Goal: Task Accomplishment & Management: Use online tool/utility

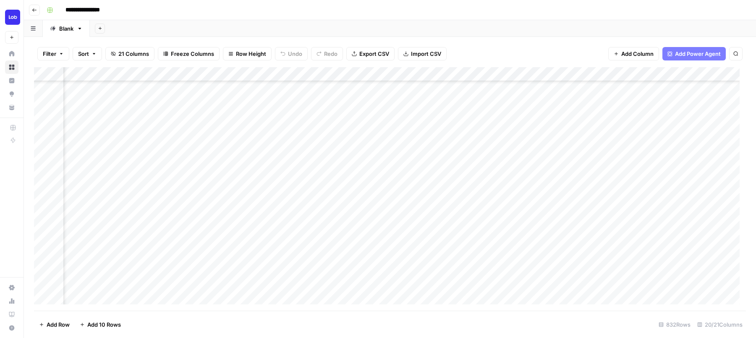
scroll to position [454, 612]
click at [648, 73] on div "Add Column" at bounding box center [390, 189] width 712 height 244
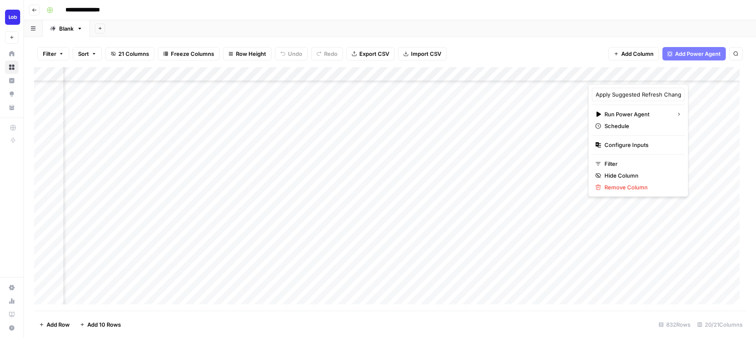
click at [702, 136] on div "Add Column" at bounding box center [390, 189] width 712 height 244
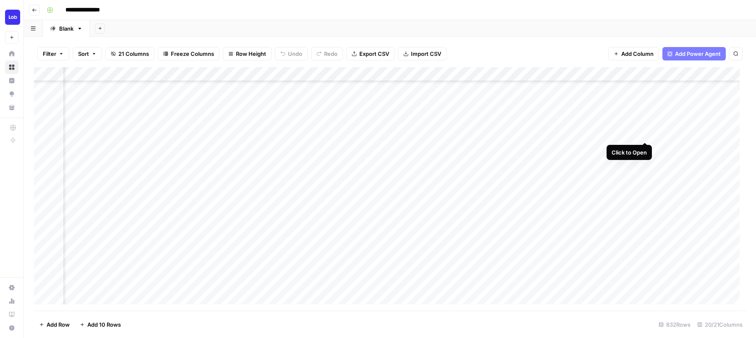
click at [645, 134] on div "Add Column" at bounding box center [390, 189] width 712 height 244
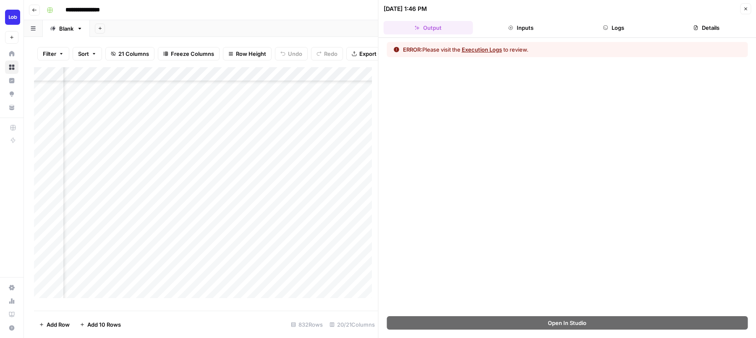
click at [485, 47] on button "Execution Logs" at bounding box center [482, 49] width 40 height 8
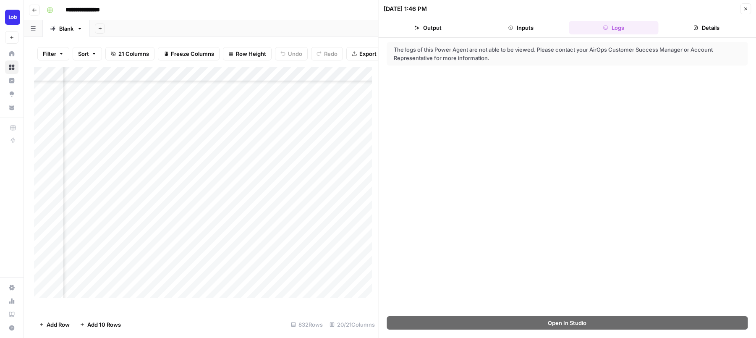
click at [742, 8] on button "Close" at bounding box center [745, 8] width 11 height 11
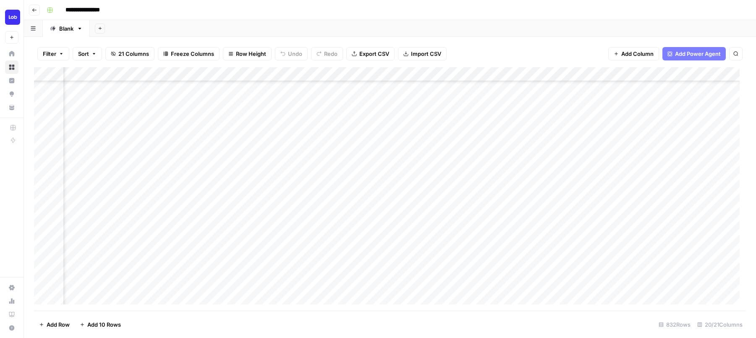
click at [701, 145] on div "Add Column" at bounding box center [390, 189] width 712 height 244
click at [566, 73] on div "Add Column" at bounding box center [390, 189] width 712 height 244
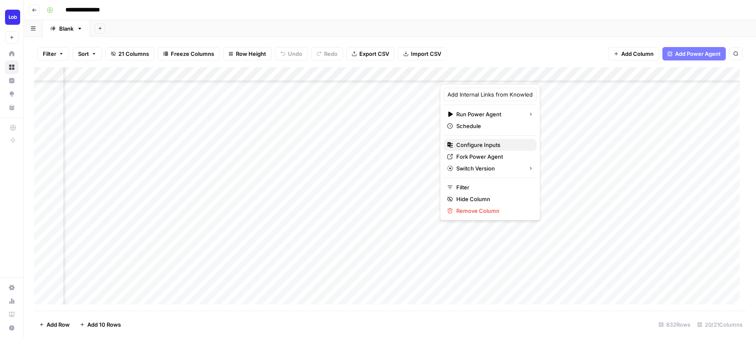
click at [494, 145] on span "Configure Inputs" at bounding box center [492, 145] width 73 height 8
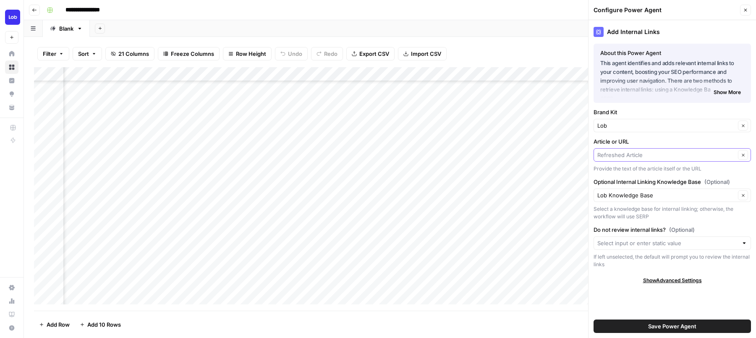
click at [660, 156] on input "Article or URL" at bounding box center [667, 155] width 138 height 8
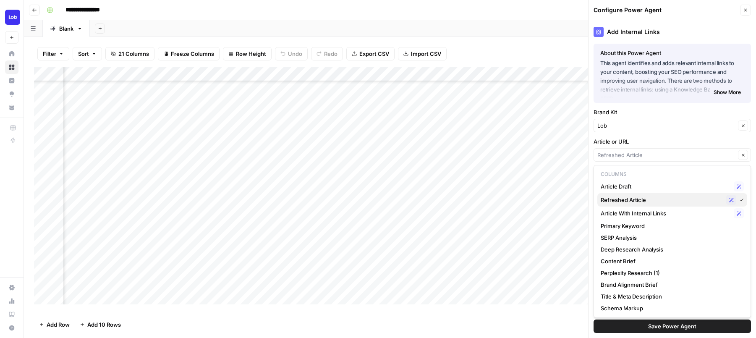
click at [643, 201] on span "Refreshed Article" at bounding box center [662, 200] width 122 height 8
type input "Refreshed Article"
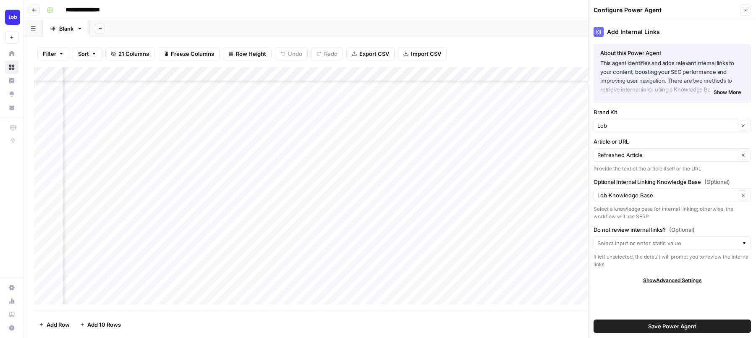
click at [657, 185] on label "Optional Internal Linking Knowledge Base (Optional)" at bounding box center [672, 182] width 157 height 8
click at [657, 191] on input "Lob Knowledge Base" at bounding box center [667, 195] width 138 height 8
click at [652, 213] on span "Lob Knowledge Base" at bounding box center [667, 215] width 132 height 8
type input "Lob Knowledge Base"
click at [663, 328] on span "Save Power Agent" at bounding box center [672, 326] width 48 height 8
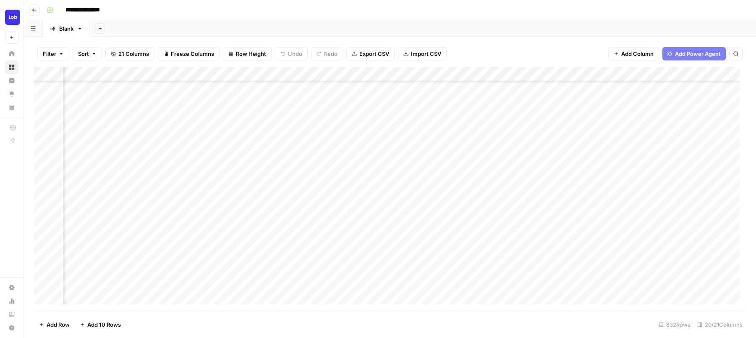
click at [516, 118] on div "Add Column" at bounding box center [390, 189] width 712 height 244
click at [513, 147] on div "Add Column" at bounding box center [390, 189] width 712 height 244
click at [514, 164] on div "Add Column" at bounding box center [390, 189] width 712 height 244
click at [511, 177] on div "Add Column" at bounding box center [390, 189] width 712 height 244
click at [511, 193] on div "Add Column" at bounding box center [390, 189] width 712 height 244
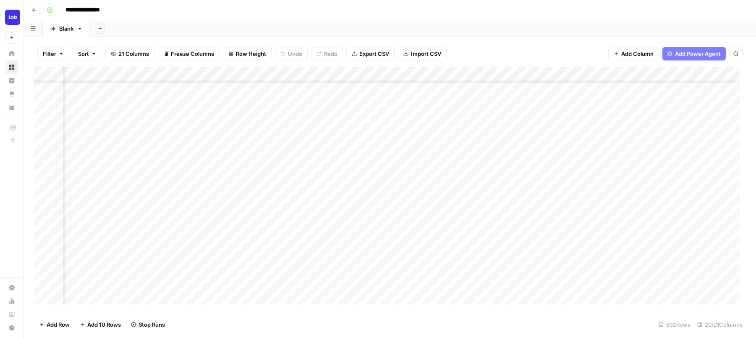
click at [512, 205] on div "Add Column" at bounding box center [390, 189] width 712 height 244
click at [719, 70] on div "Add Column" at bounding box center [390, 189] width 712 height 244
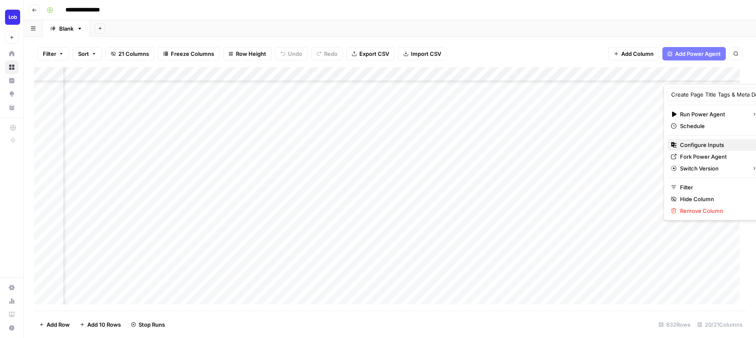
click at [685, 145] on span "Configure Inputs" at bounding box center [716, 145] width 73 height 8
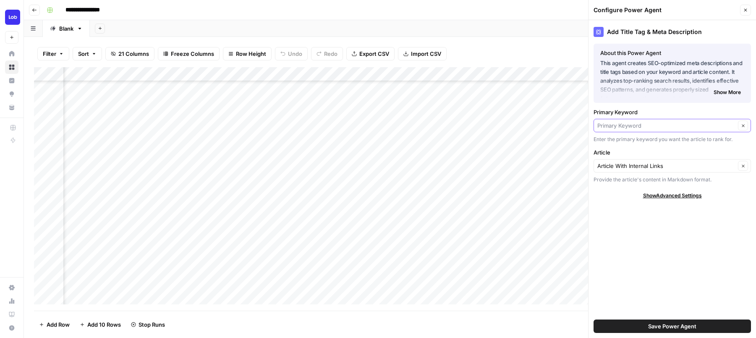
click at [670, 127] on input "Primary Keyword" at bounding box center [667, 125] width 138 height 8
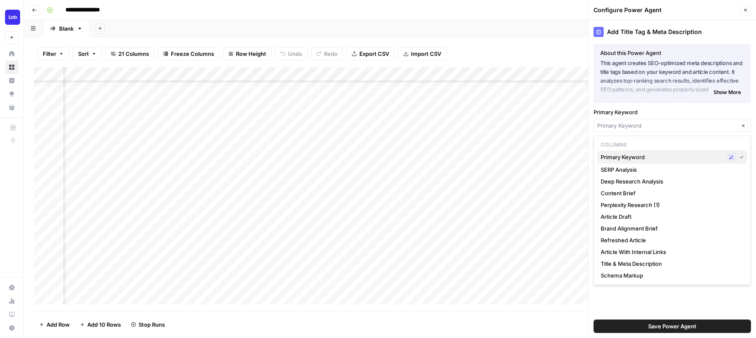
click at [651, 157] on span "Primary Keyword" at bounding box center [662, 157] width 122 height 8
type input "Primary Keyword"
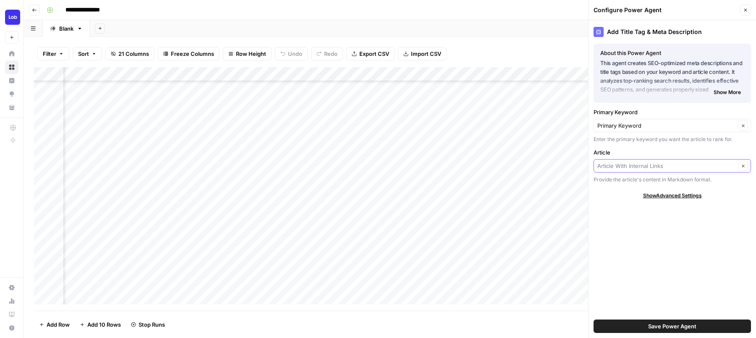
click at [649, 166] on input "Article" at bounding box center [667, 166] width 138 height 8
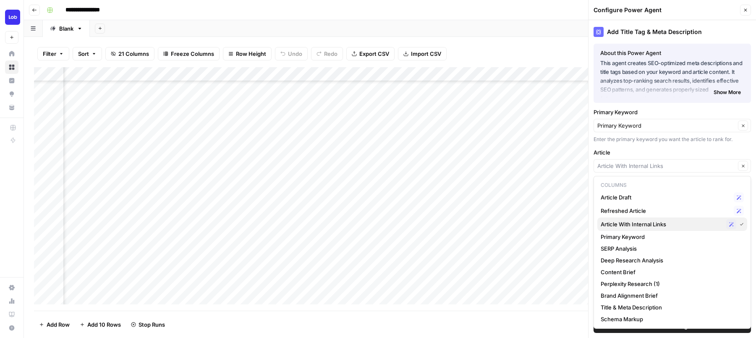
click at [640, 223] on span "Article With Internal Links" at bounding box center [662, 224] width 122 height 8
type input "Article With Internal Links"
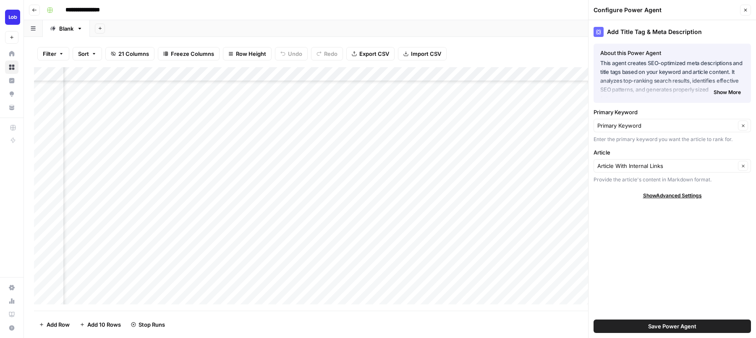
click at [673, 326] on span "Save Power Agent" at bounding box center [672, 326] width 48 height 8
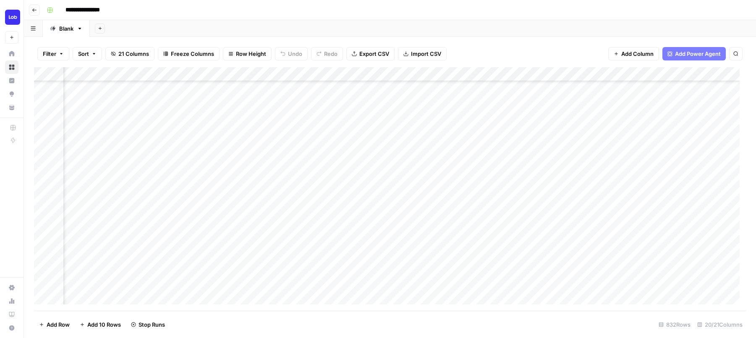
click at [701, 163] on div "Add Column" at bounding box center [390, 189] width 712 height 244
click at [567, 70] on div "Add Column" at bounding box center [390, 189] width 712 height 244
click at [392, 39] on div "Filter Sort 21 Columns Freeze Columns Row Height Undo Redo Export CSV Import CS…" at bounding box center [390, 187] width 732 height 301
click at [703, 175] on div "Add Column" at bounding box center [390, 189] width 712 height 244
click at [699, 204] on div "Add Column" at bounding box center [390, 189] width 712 height 244
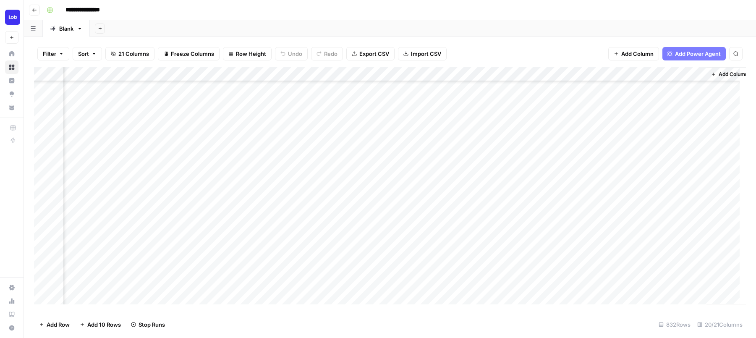
scroll to position [454, 1246]
click at [517, 160] on div "Add Column" at bounding box center [390, 189] width 712 height 244
click at [626, 162] on div "Add Column" at bounding box center [390, 189] width 712 height 244
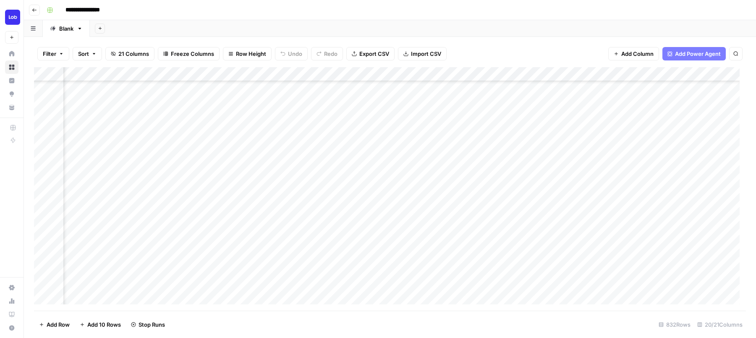
click at [607, 147] on div "Add Column" at bounding box center [390, 189] width 712 height 244
click at [700, 204] on div "Add Column" at bounding box center [390, 189] width 712 height 244
click at [698, 175] on div "Add Column" at bounding box center [390, 189] width 712 height 244
click at [550, 118] on div "Add Column" at bounding box center [390, 189] width 712 height 244
click at [700, 118] on div "Add Column" at bounding box center [390, 189] width 712 height 244
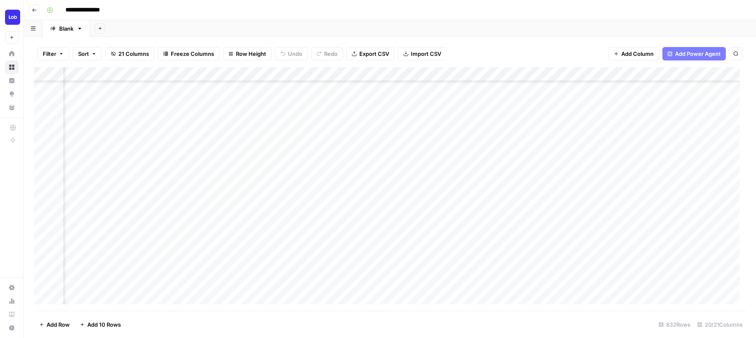
click at [548, 147] on div "Add Column" at bounding box center [390, 189] width 712 height 244
click at [416, 190] on div "Add Column" at bounding box center [390, 189] width 712 height 244
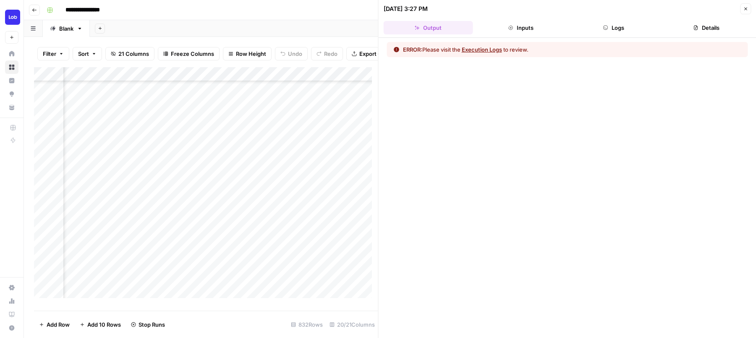
click at [491, 50] on button "Execution Logs" at bounding box center [482, 49] width 40 height 8
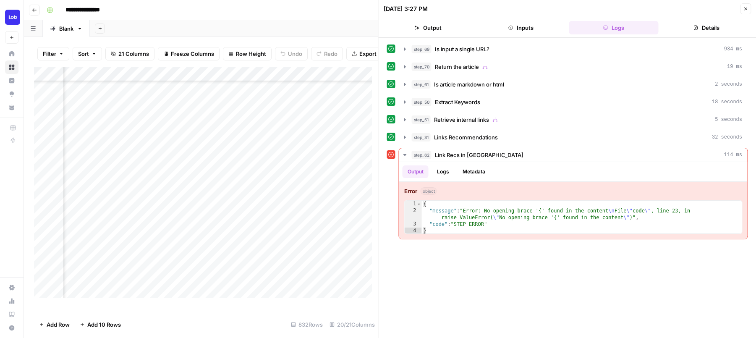
click at [746, 10] on icon "button" at bounding box center [745, 8] width 5 height 5
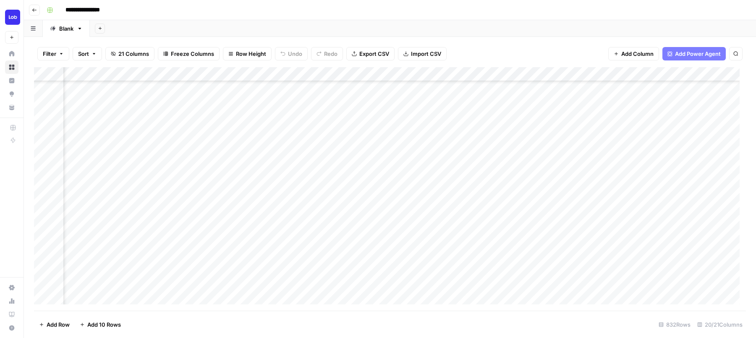
click at [416, 73] on div "Add Column" at bounding box center [390, 189] width 712 height 244
click at [553, 253] on div "Add Column" at bounding box center [390, 189] width 712 height 244
click at [426, 183] on div "Add Column" at bounding box center [390, 189] width 712 height 244
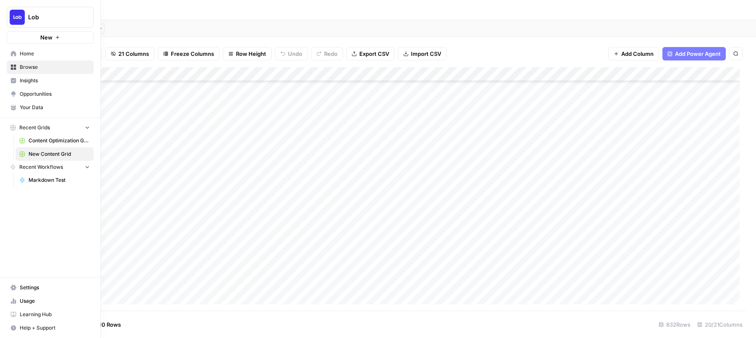
click at [32, 325] on span "Help + Support" at bounding box center [55, 328] width 70 height 8
click at [27, 330] on span "Help + Support" at bounding box center [55, 328] width 70 height 8
click at [39, 327] on span "Help + Support" at bounding box center [55, 328] width 70 height 8
click at [115, 318] on button "Chat & Support" at bounding box center [135, 323] width 73 height 13
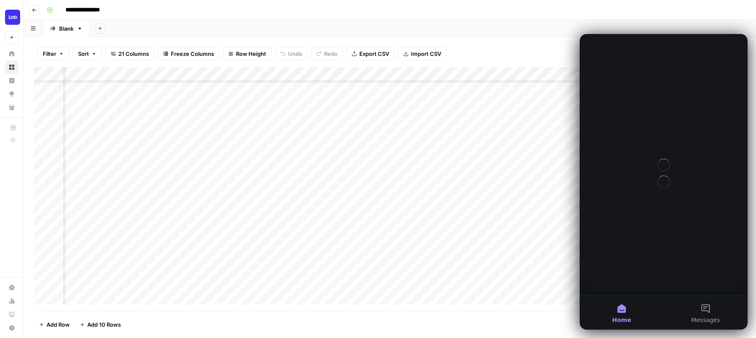
scroll to position [0, 0]
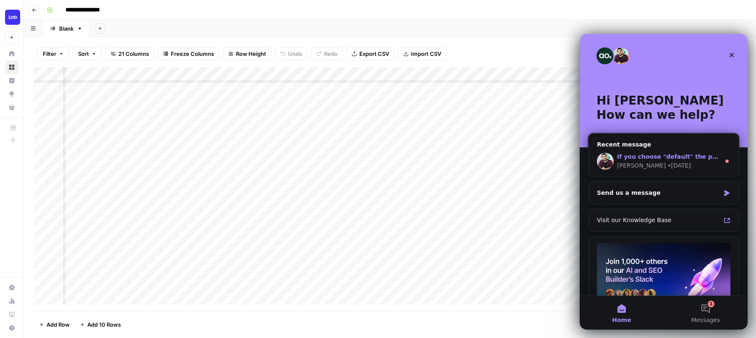
click at [629, 167] on div "Manuel" at bounding box center [641, 165] width 49 height 9
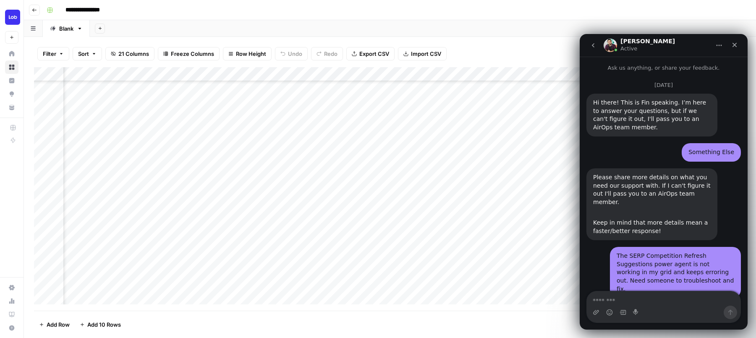
scroll to position [37, 0]
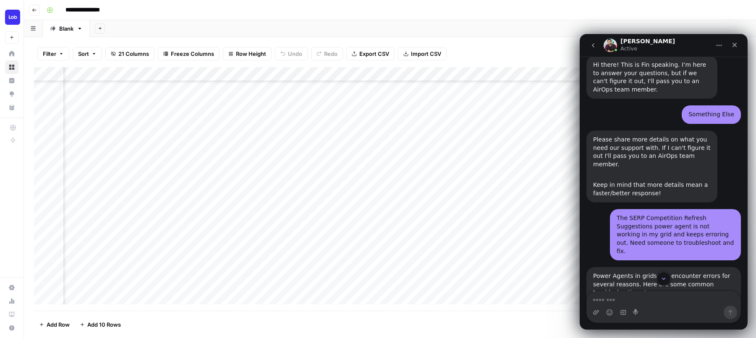
click at [635, 301] on textarea "Message…" at bounding box center [664, 298] width 154 height 14
type textarea "**********"
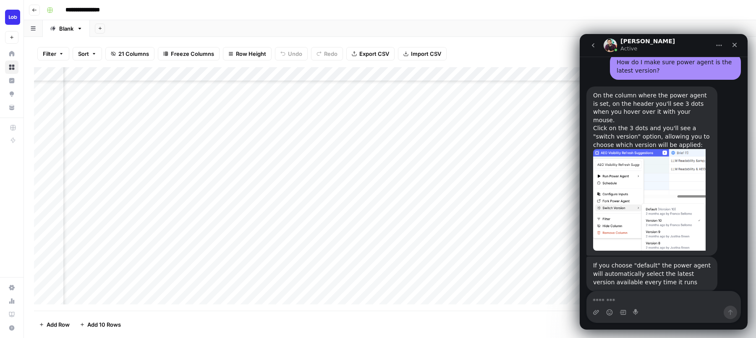
scroll to position [2393, 0]
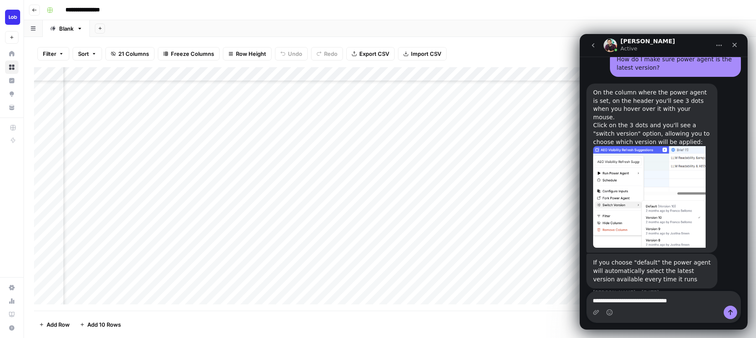
type textarea "**********"
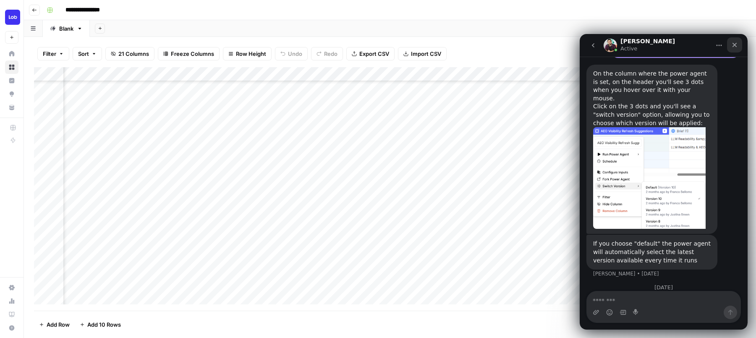
click at [735, 46] on icon "Close" at bounding box center [735, 45] width 5 height 5
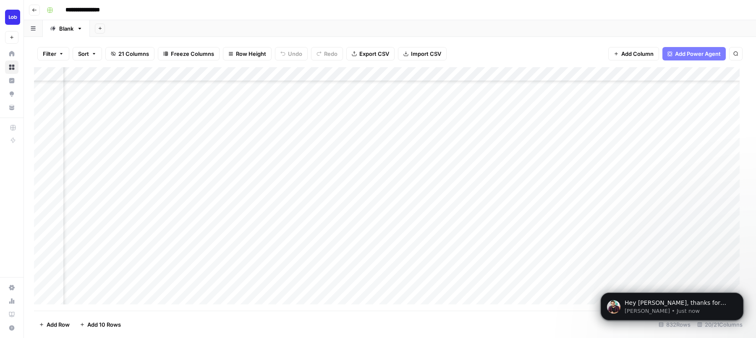
scroll to position [2437, 0]
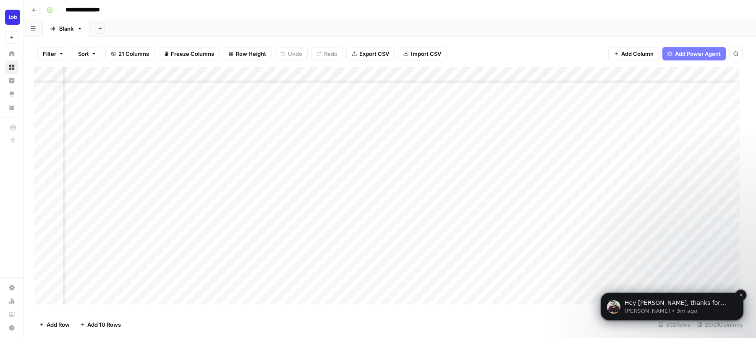
click at [677, 307] on p "Manuel • 3m ago" at bounding box center [679, 311] width 108 height 8
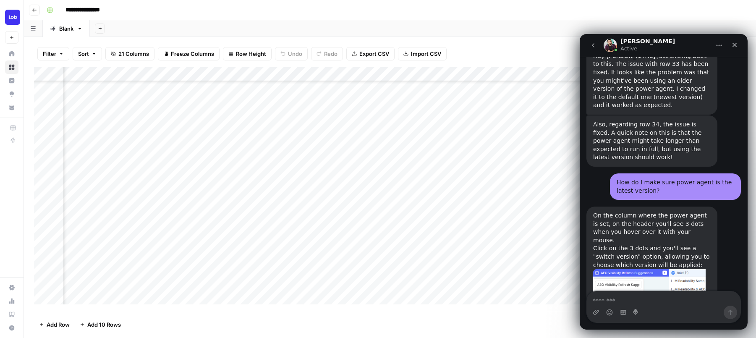
scroll to position [2451, 0]
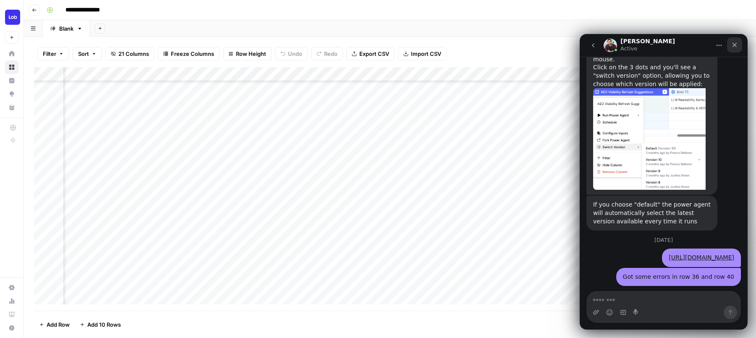
click at [740, 43] on div "Close" at bounding box center [734, 44] width 15 height 15
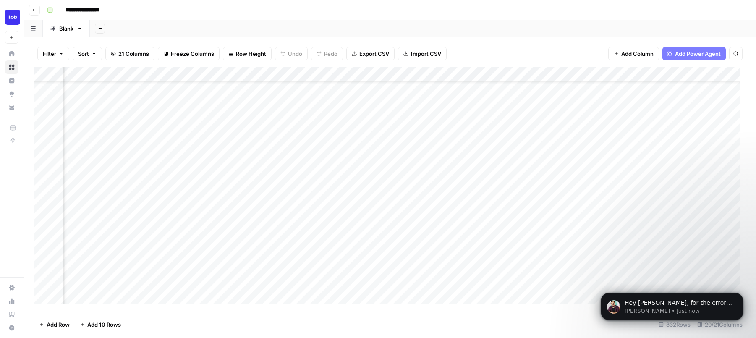
scroll to position [0, 0]
click at [657, 305] on span "Hey Aaron, for the error on step 40, it looks like the article is not being pas…" at bounding box center [679, 315] width 108 height 32
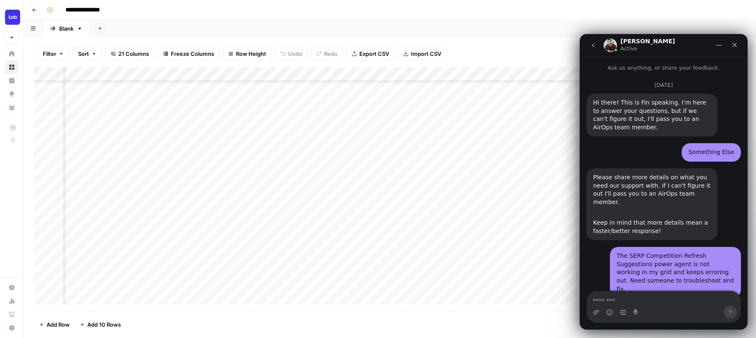
scroll to position [37, 0]
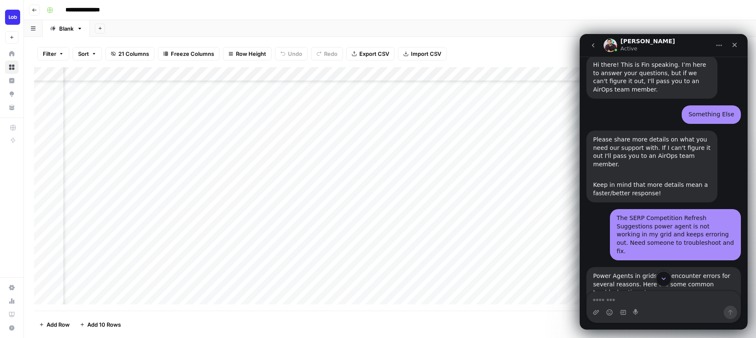
click at [664, 281] on icon "Scroll to bottom" at bounding box center [664, 279] width 8 height 8
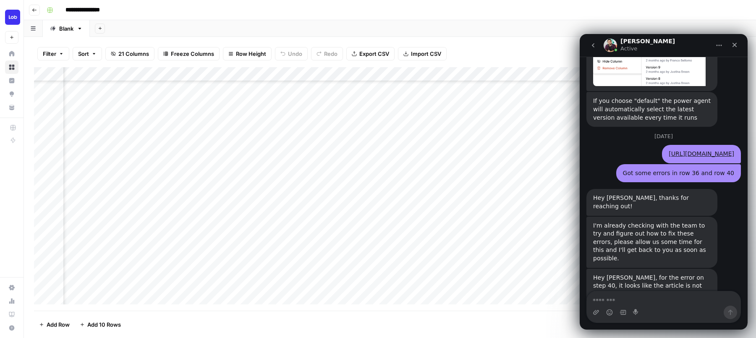
scroll to position [2557, 0]
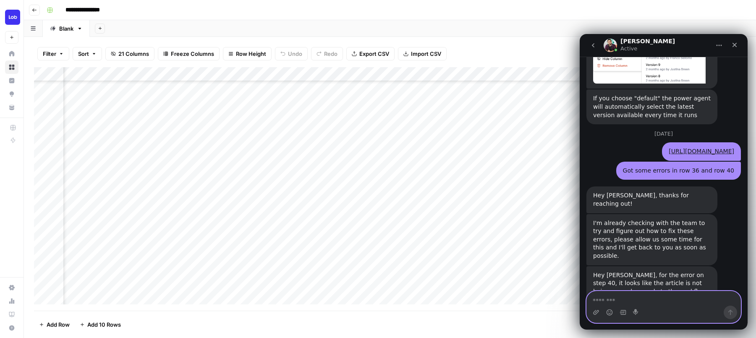
click at [658, 297] on textarea "Message…" at bounding box center [664, 298] width 154 height 14
type textarea "**********"
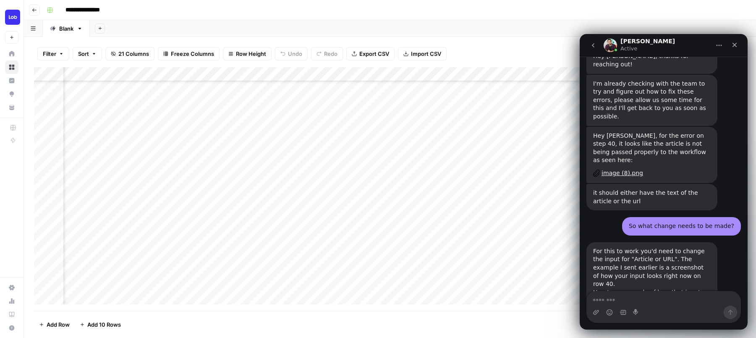
scroll to position [2777, 0]
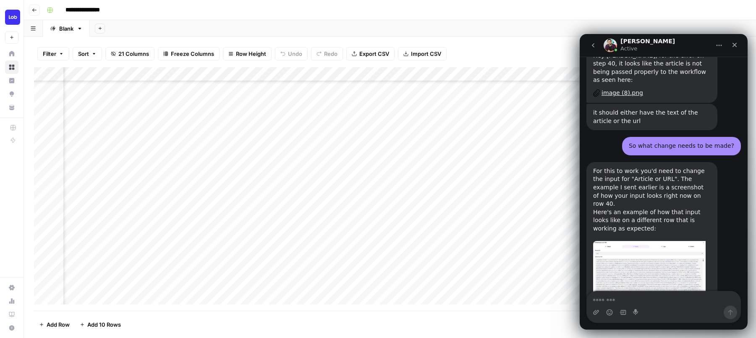
click at [416, 72] on div "Add Column" at bounding box center [390, 189] width 712 height 244
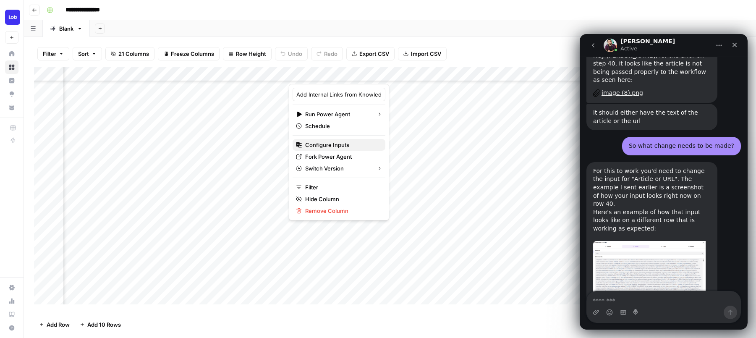
click at [347, 141] on span "Configure Inputs" at bounding box center [341, 145] width 73 height 8
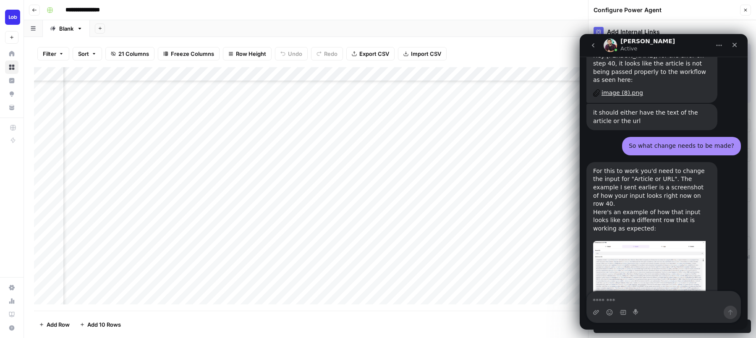
type input "Lob Knowledge Base"
click at [416, 76] on div "Add Column" at bounding box center [390, 189] width 712 height 244
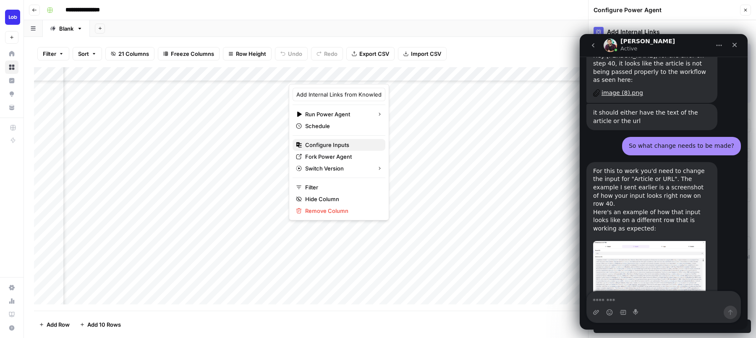
click at [352, 141] on span "Configure Inputs" at bounding box center [341, 145] width 73 height 8
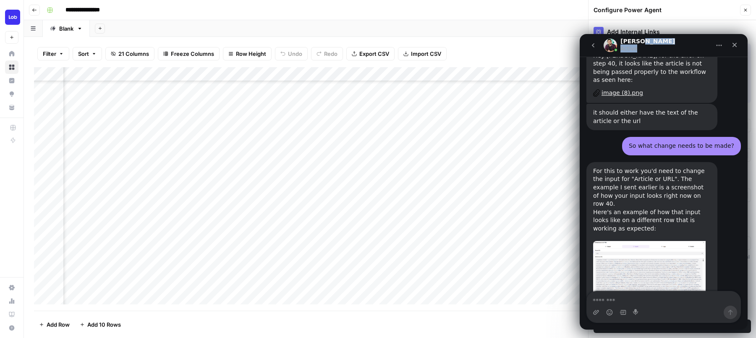
drag, startPoint x: 668, startPoint y: 47, endPoint x: 927, endPoint y: 52, distance: 259.6
click at [748, 52] on html "Manuel Active Ask us anything, or share your feedback. September 16 Hi there! T…" at bounding box center [664, 182] width 168 height 296
click at [732, 44] on icon "Close" at bounding box center [735, 45] width 7 height 7
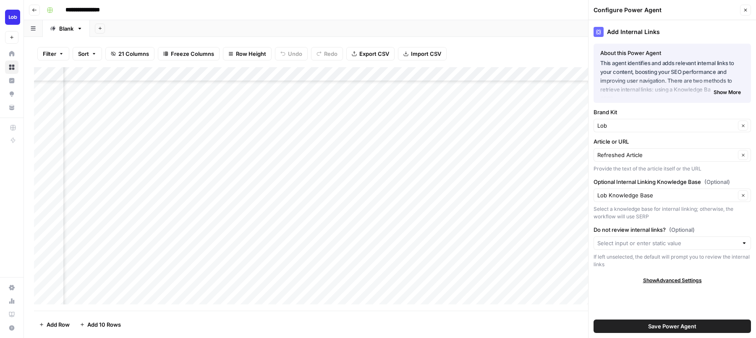
click at [749, 12] on button "Close" at bounding box center [745, 10] width 11 height 11
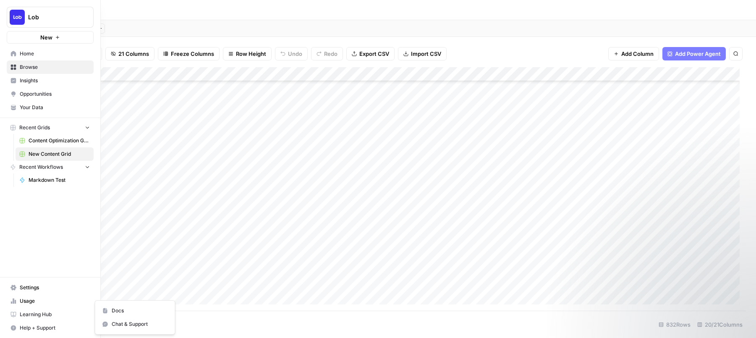
click at [14, 329] on icon "button" at bounding box center [13, 327] width 5 height 5
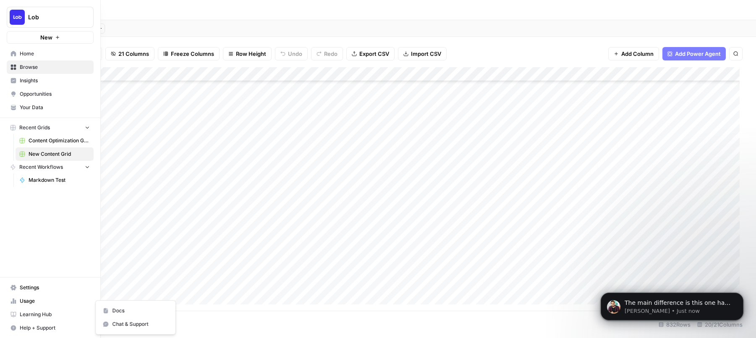
scroll to position [2788, 0]
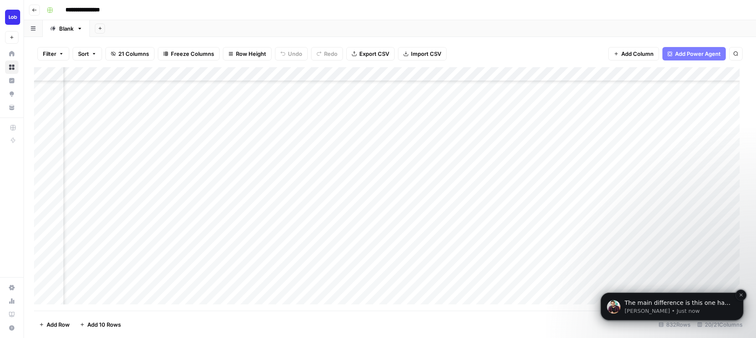
click at [649, 305] on span "The main difference is this one has the full article on that input, which allow…" at bounding box center [678, 315] width 106 height 32
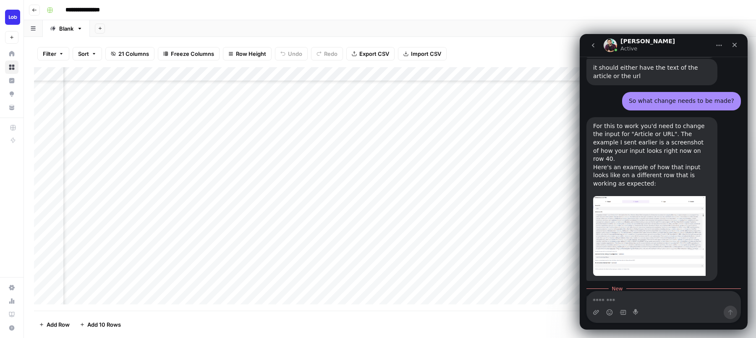
scroll to position [2834, 0]
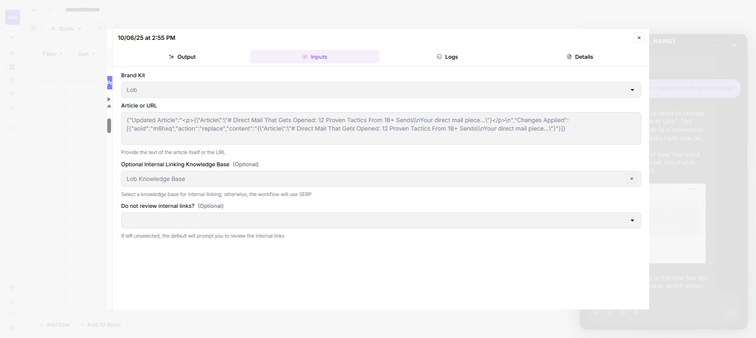
click at [640, 35] on img "Close" at bounding box center [378, 169] width 542 height 281
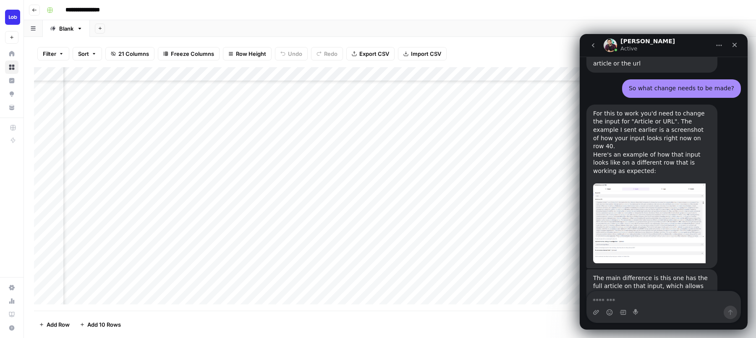
scroll to position [2842, 0]
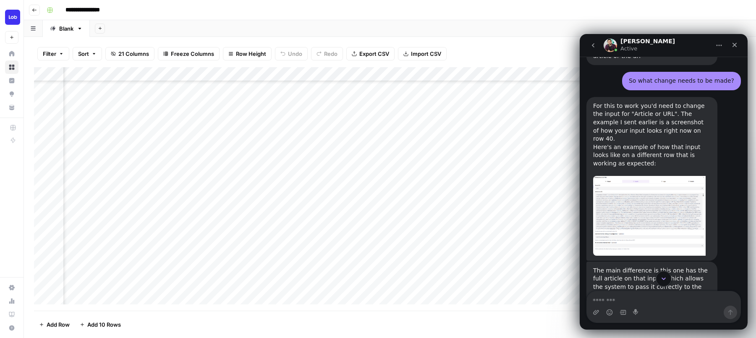
click at [659, 279] on button "Scroll to bottom" at bounding box center [664, 279] width 16 height 16
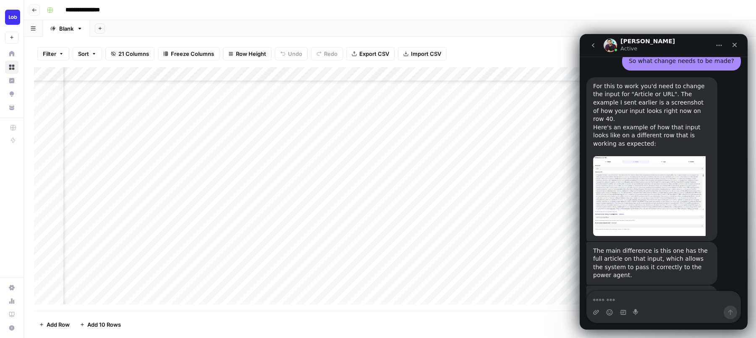
scroll to position [2874, 0]
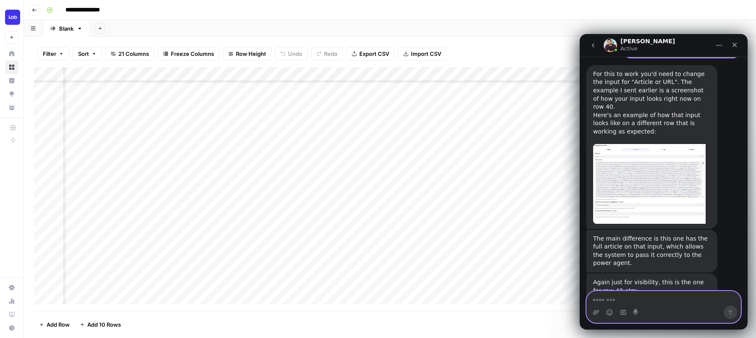
click at [640, 302] on textarea "Message…" at bounding box center [664, 298] width 154 height 14
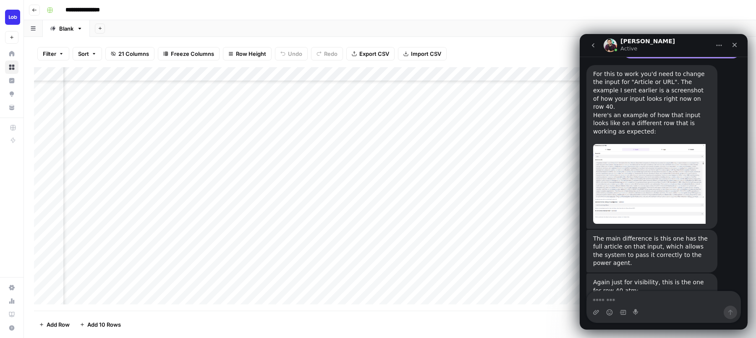
click at [414, 73] on div "Add Column" at bounding box center [390, 189] width 712 height 244
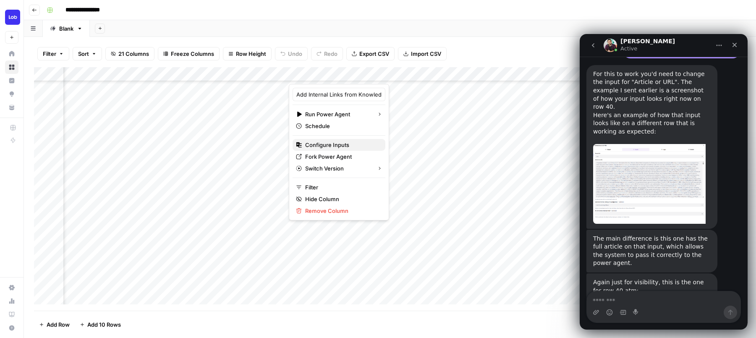
click at [350, 143] on span "Configure Inputs" at bounding box center [341, 145] width 73 height 8
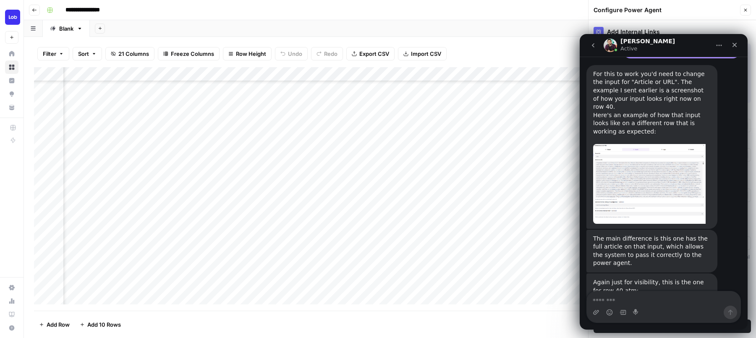
click at [415, 72] on div "Add Column" at bounding box center [390, 189] width 712 height 244
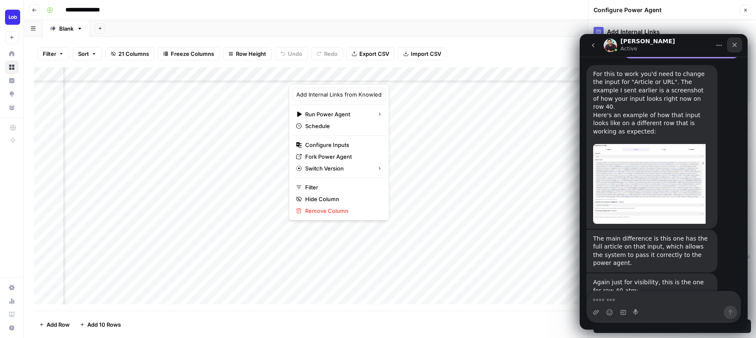
click at [737, 46] on icon "Close" at bounding box center [735, 45] width 5 height 5
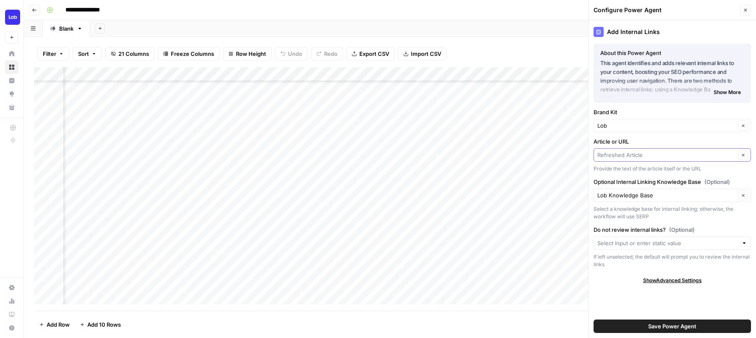
click at [674, 155] on input "Article or URL" at bounding box center [667, 155] width 138 height 8
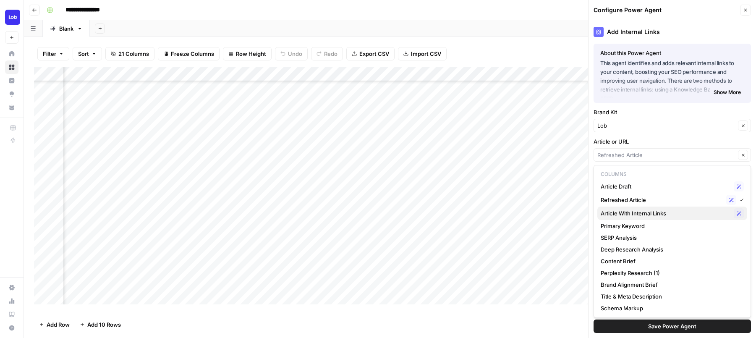
click at [655, 213] on span "Article With Internal Links" at bounding box center [666, 213] width 130 height 8
type input "Article With Internal Links"
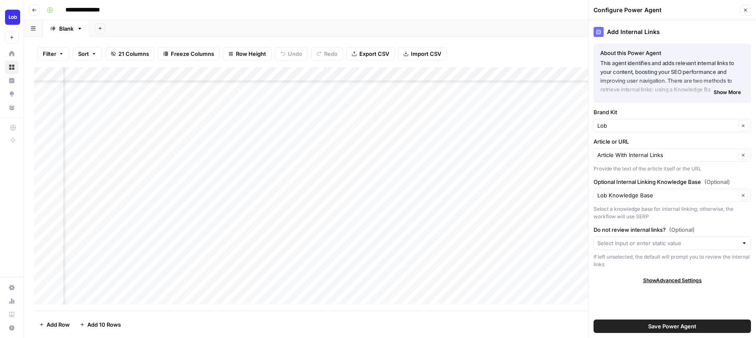
click at [650, 322] on span "Save Power Agent" at bounding box center [672, 326] width 48 height 8
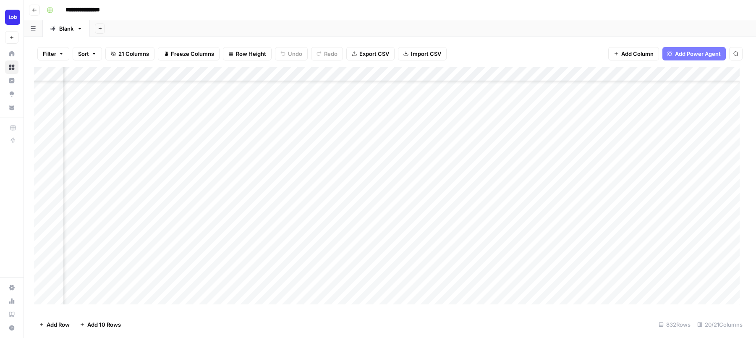
click at [417, 75] on div "Add Column" at bounding box center [390, 189] width 712 height 244
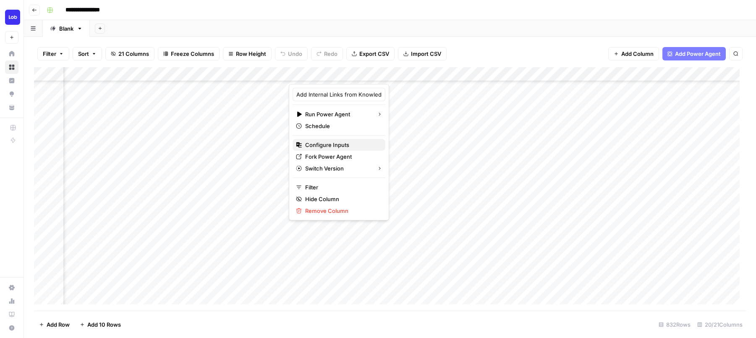
click at [344, 147] on span "Configure Inputs" at bounding box center [341, 145] width 73 height 8
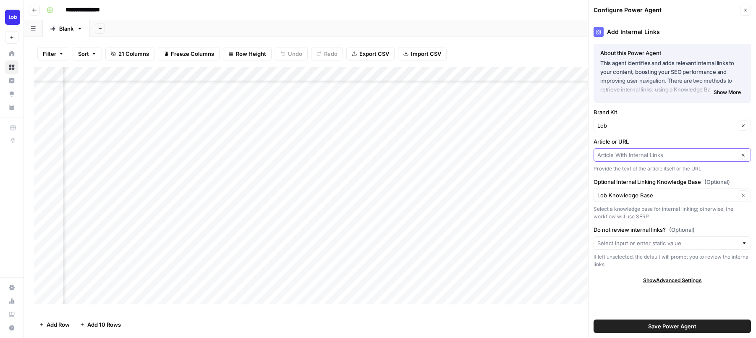
click at [642, 155] on input "Article or URL" at bounding box center [667, 155] width 138 height 8
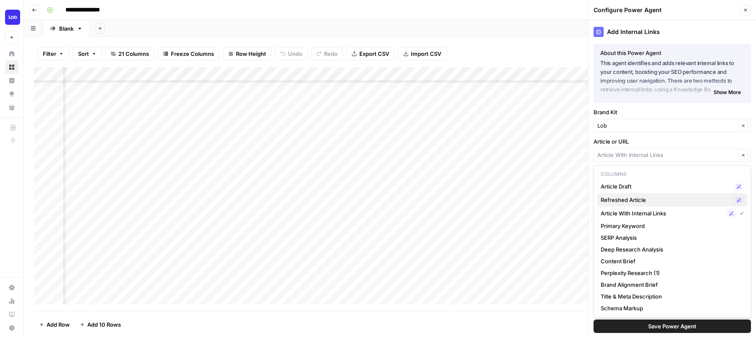
click at [640, 204] on span "Refreshed Article" at bounding box center [666, 200] width 130 height 8
type input "Refreshed Article"
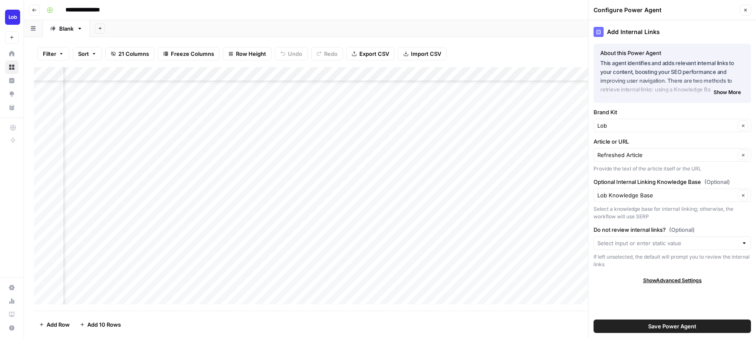
click at [652, 325] on span "Save Power Agent" at bounding box center [672, 326] width 48 height 8
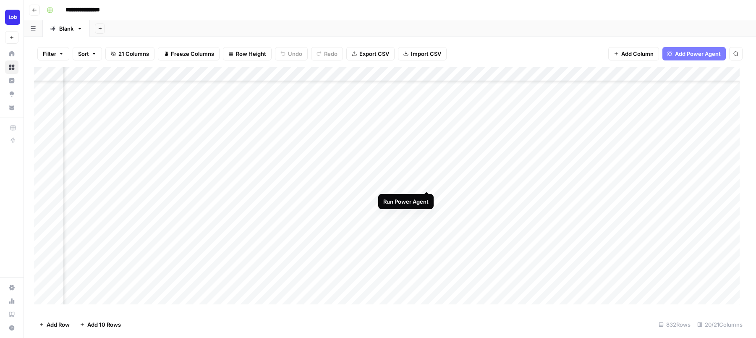
click at [425, 184] on div "Add Column" at bounding box center [390, 189] width 712 height 244
click at [254, 186] on div "Add Column" at bounding box center [390, 189] width 712 height 244
click at [409, 223] on div "Add Column" at bounding box center [390, 189] width 712 height 244
click at [743, 302] on icon "close" at bounding box center [744, 302] width 4 height 4
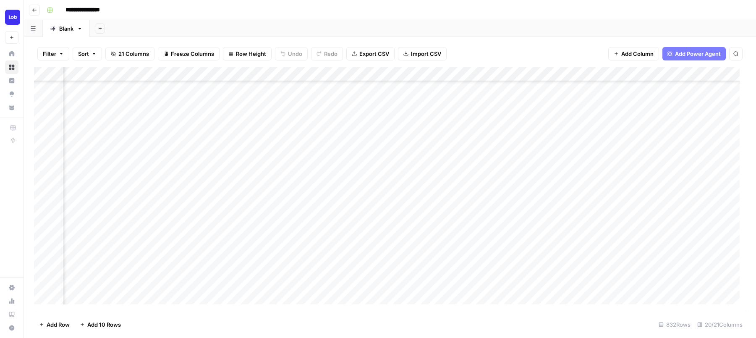
click at [550, 183] on div "Add Column" at bounding box center [390, 189] width 712 height 244
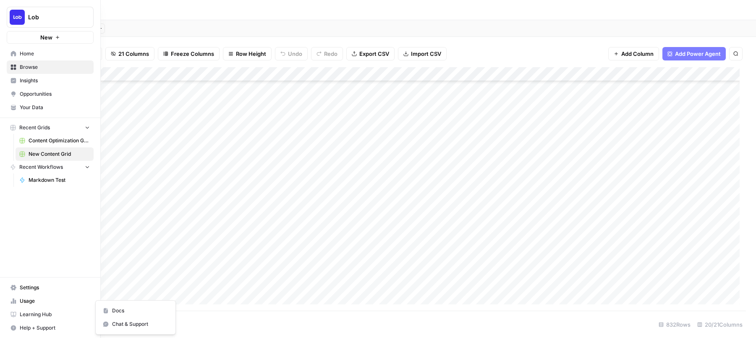
click at [22, 324] on span "Help + Support" at bounding box center [55, 328] width 70 height 8
click at [115, 324] on span "Chat & Support" at bounding box center [140, 324] width 56 height 8
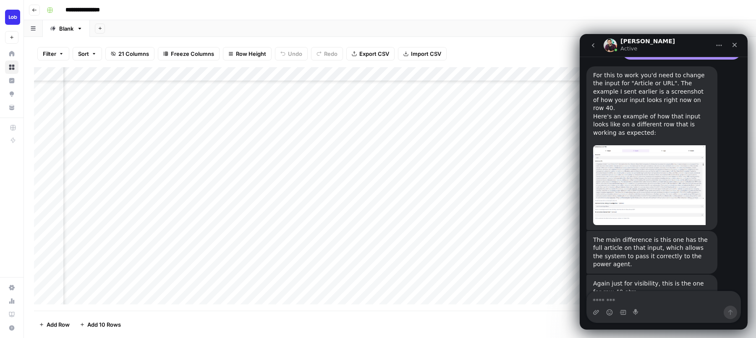
click at [632, 300] on textarea "Message…" at bounding box center [664, 298] width 154 height 14
type textarea "**********"
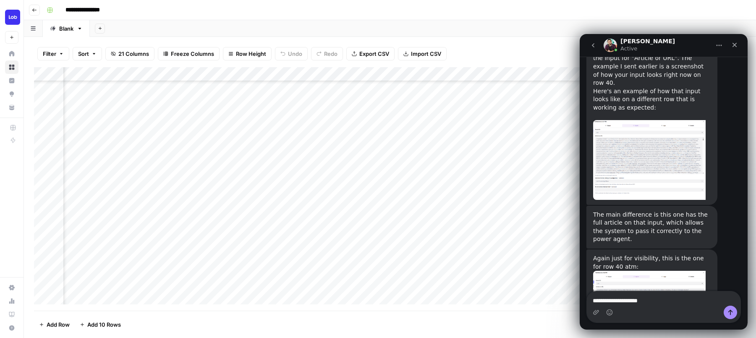
type textarea "**********"
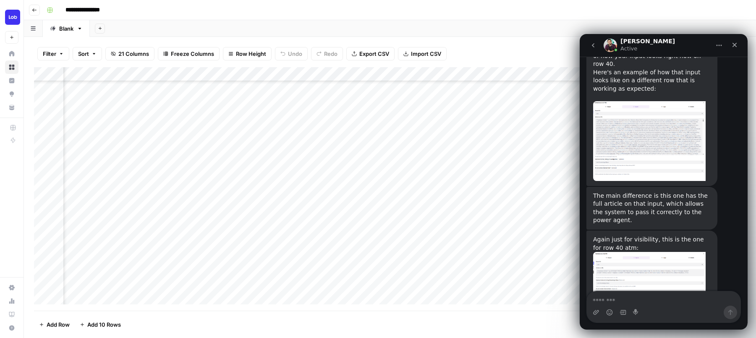
click at [470, 251] on div "Add Column" at bounding box center [390, 189] width 712 height 244
drag, startPoint x: 740, startPoint y: 45, endPoint x: 1319, endPoint y: 79, distance: 580.9
click at [740, 45] on div "Close" at bounding box center [734, 44] width 15 height 15
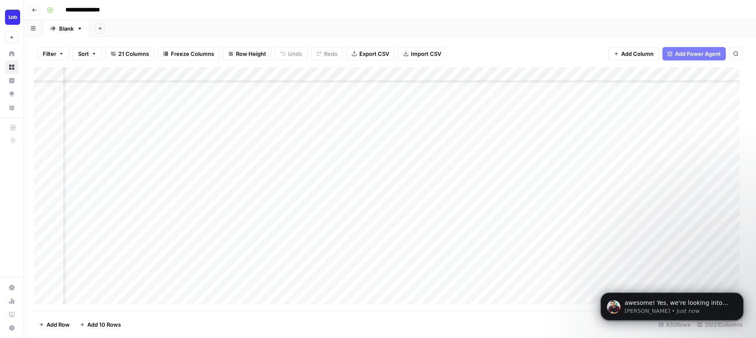
scroll to position [2959, 0]
click at [703, 182] on div "Add Column" at bounding box center [390, 189] width 712 height 244
click at [702, 140] on div "Add Column" at bounding box center [390, 189] width 712 height 244
click at [667, 305] on span "awesome! Yes, we're looking into that one as we speak. I'll let you know as soo…" at bounding box center [677, 315] width 104 height 32
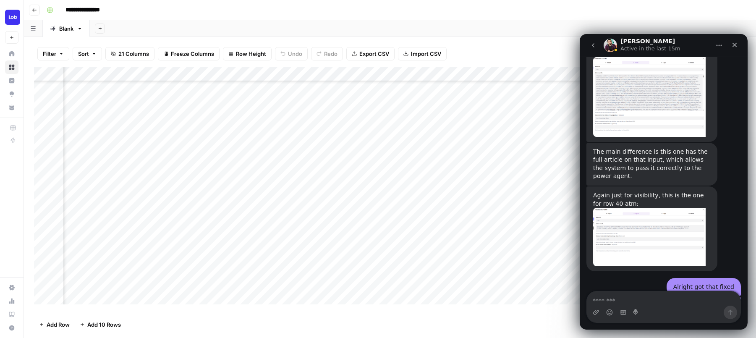
scroll to position [2973, 0]
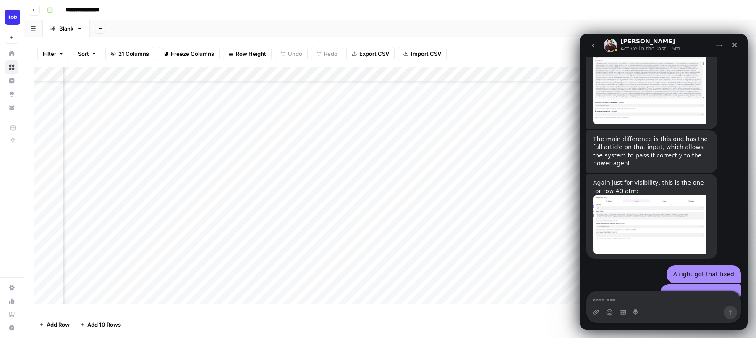
click at [374, 209] on div "Add Column" at bounding box center [390, 189] width 712 height 244
click at [408, 211] on div "Add Column" at bounding box center [390, 189] width 712 height 244
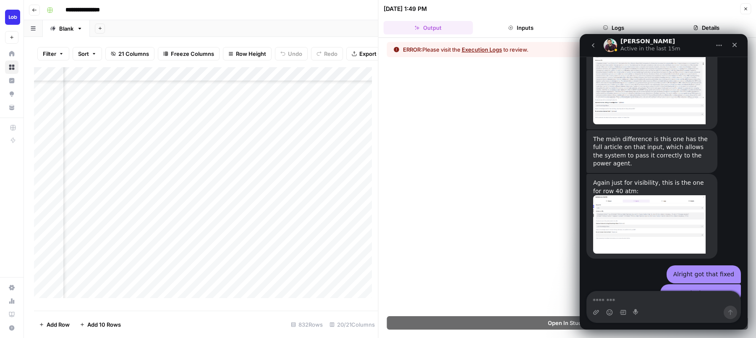
click at [490, 51] on button "Execution Logs" at bounding box center [482, 49] width 40 height 8
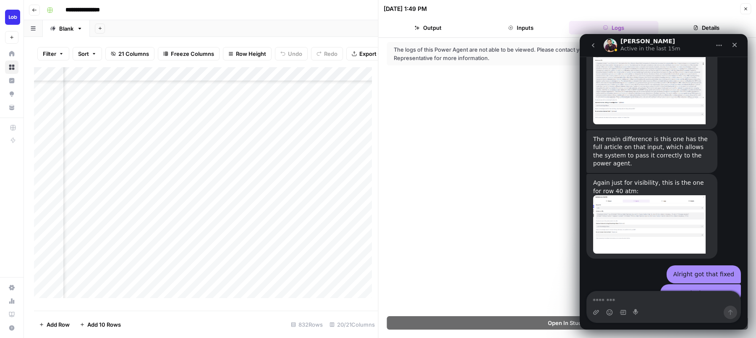
click at [612, 307] on div "Intercom messenger" at bounding box center [609, 312] width 7 height 13
click at [613, 298] on textarea "Message…" at bounding box center [664, 298] width 154 height 14
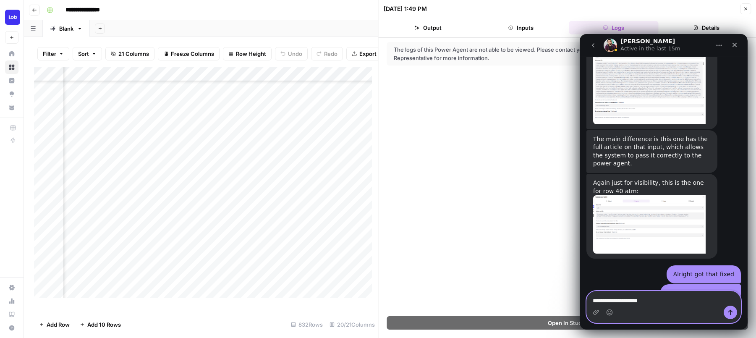
type textarea "**********"
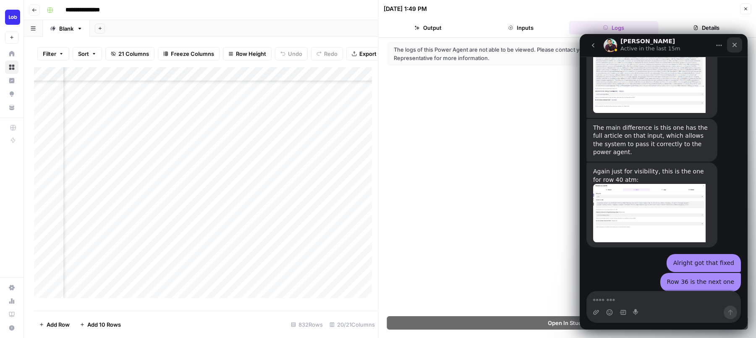
click at [734, 44] on icon "Close" at bounding box center [735, 45] width 5 height 5
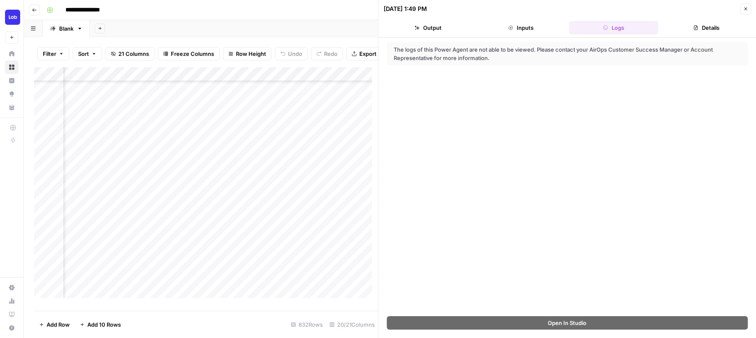
click at [743, 9] on icon "button" at bounding box center [745, 8] width 5 height 5
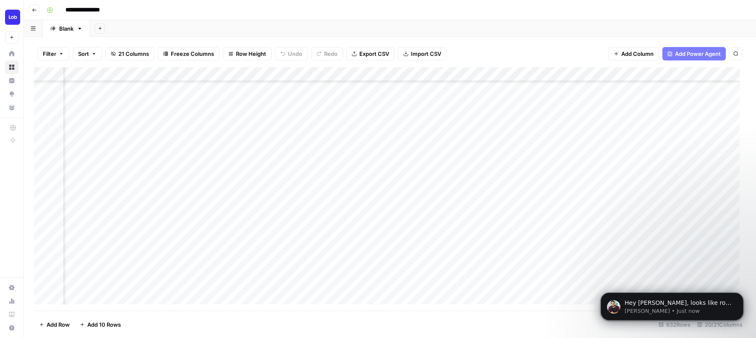
scroll to position [3059, 0]
click at [650, 299] on span "Hey Aaron, looks like row 42 has the same error as 36 where prompt is too long,…" at bounding box center [678, 331] width 107 height 65
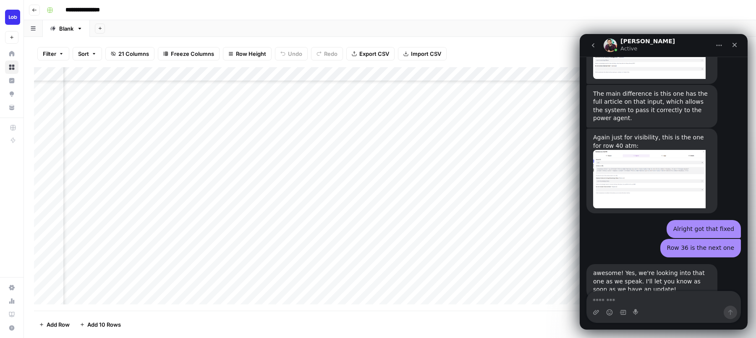
scroll to position [3073, 0]
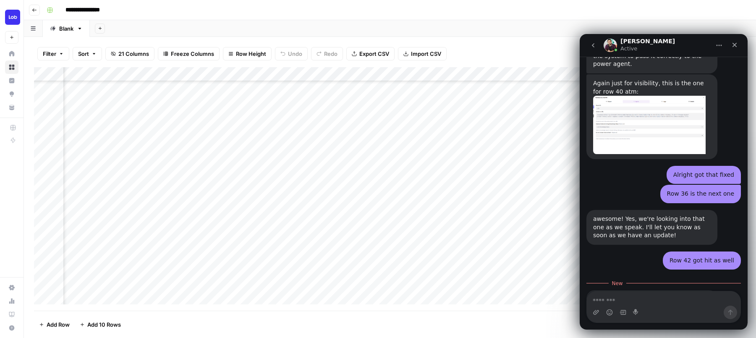
click at [673, 295] on textarea "Message…" at bounding box center [664, 298] width 154 height 14
click at [734, 47] on icon "Close" at bounding box center [735, 45] width 7 height 7
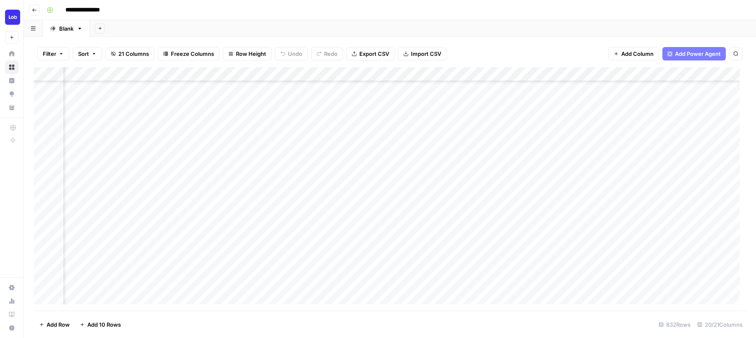
click at [573, 223] on div "Add Column" at bounding box center [390, 189] width 712 height 244
click at [587, 225] on div "Add Column" at bounding box center [390, 189] width 712 height 244
click at [608, 224] on div "Add Column" at bounding box center [390, 189] width 712 height 244
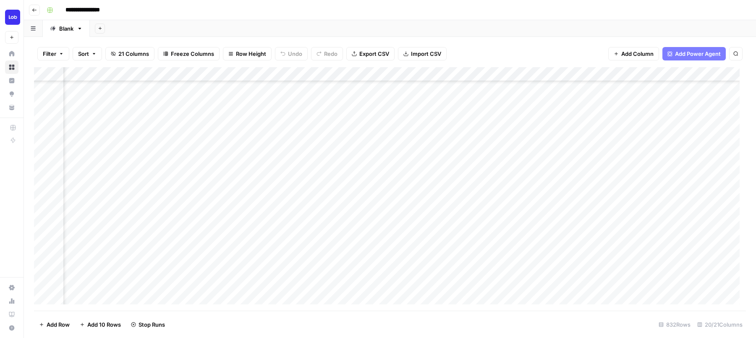
scroll to position [462, 776]
click at [486, 73] on div "Add Column" at bounding box center [390, 189] width 712 height 244
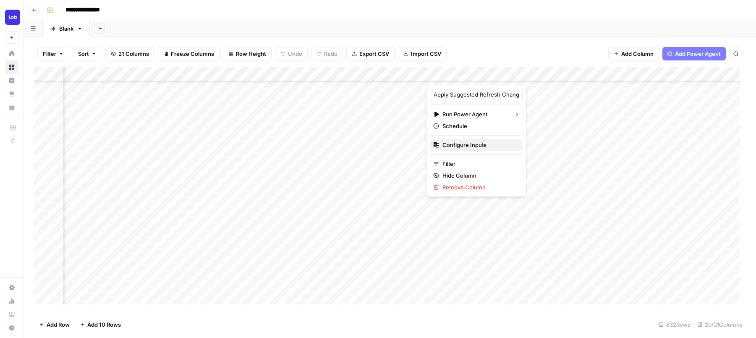
click at [456, 142] on span "Configure Inputs" at bounding box center [479, 145] width 73 height 8
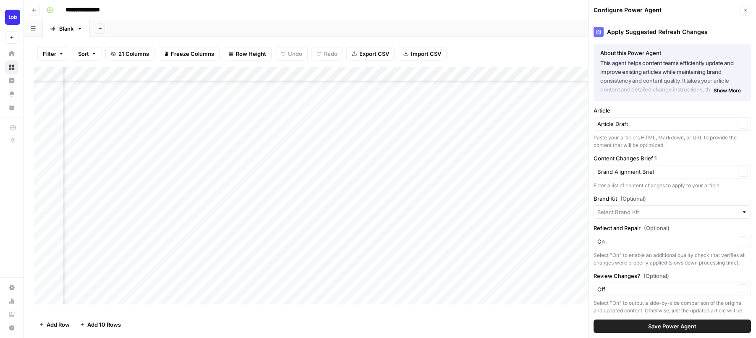
type input "Lob"
click at [676, 130] on div "Article Draft Clear" at bounding box center [672, 125] width 157 height 13
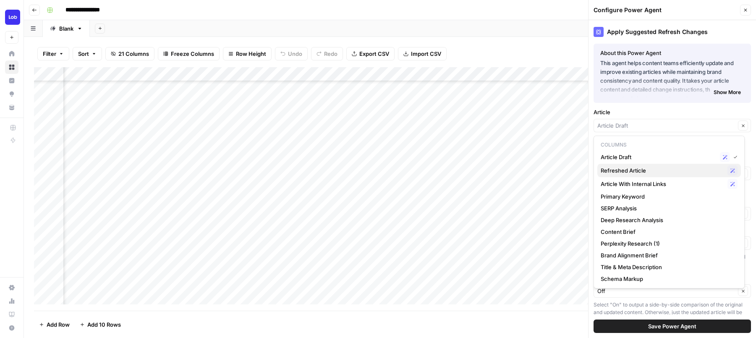
click at [664, 168] on span "Refreshed Article" at bounding box center [662, 170] width 123 height 8
type input "Refreshed Article"
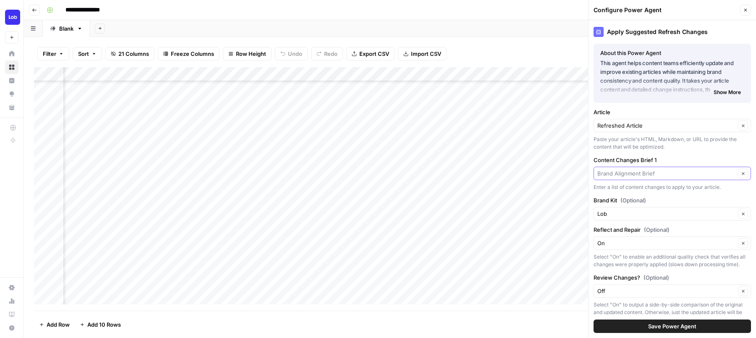
click at [640, 173] on input "Content Changes Brief 1" at bounding box center [667, 173] width 138 height 8
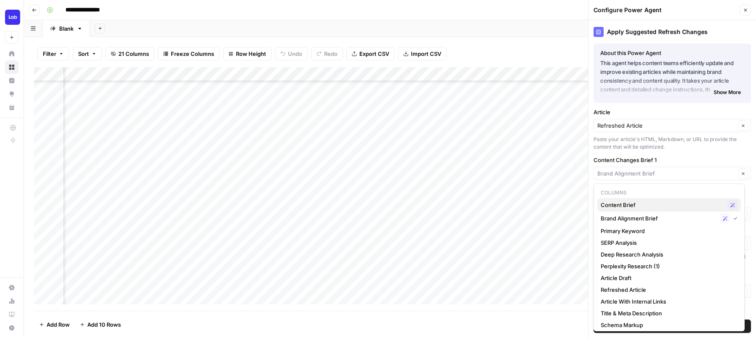
click at [628, 201] on span "Content Brief" at bounding box center [662, 205] width 123 height 8
type input "Content Brief"
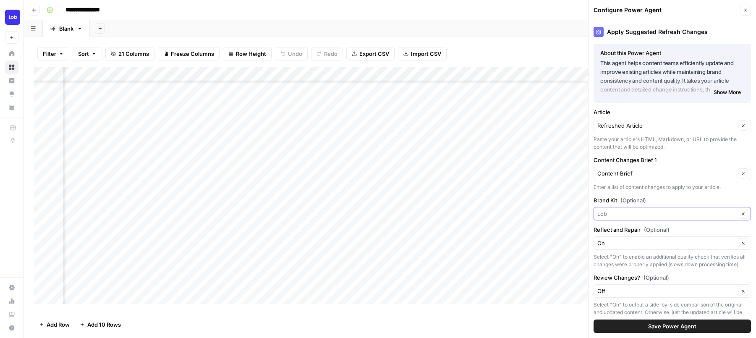
click at [626, 213] on input "Brand Kit (Optional)" at bounding box center [667, 214] width 138 height 8
click at [619, 232] on span "Lob" at bounding box center [664, 233] width 126 height 8
type input "Lob"
click at [626, 323] on button "Save Power Agent" at bounding box center [672, 326] width 157 height 13
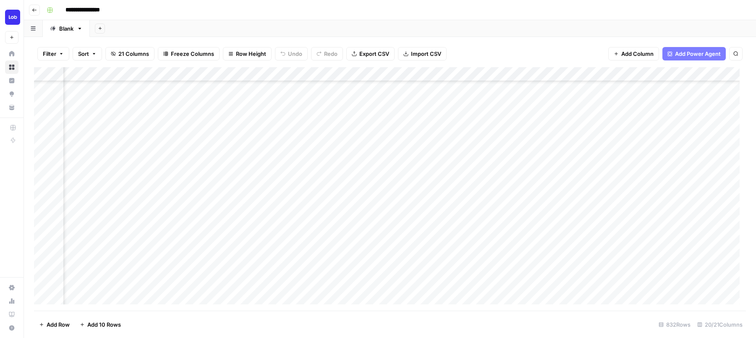
click at [484, 72] on div "Add Column" at bounding box center [390, 189] width 712 height 244
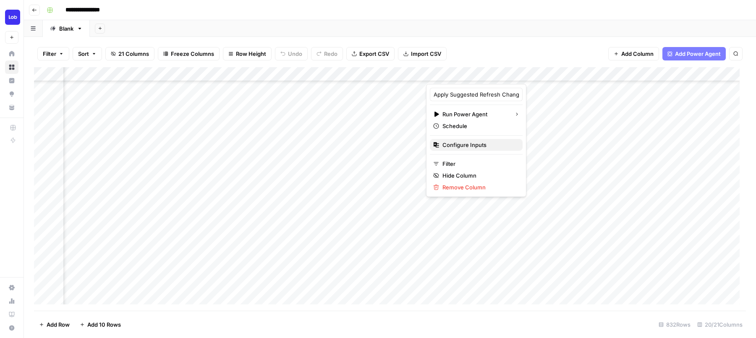
click at [461, 147] on span "Configure Inputs" at bounding box center [479, 145] width 73 height 8
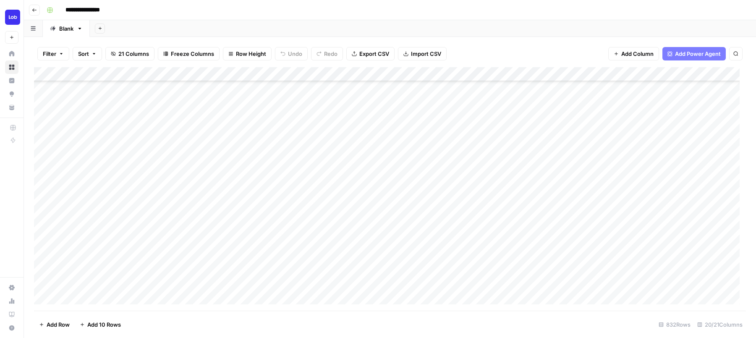
scroll to position [475, 0]
click at [559, 155] on div "Add Column" at bounding box center [390, 189] width 712 height 244
click at [423, 73] on div "Add Column" at bounding box center [390, 189] width 712 height 244
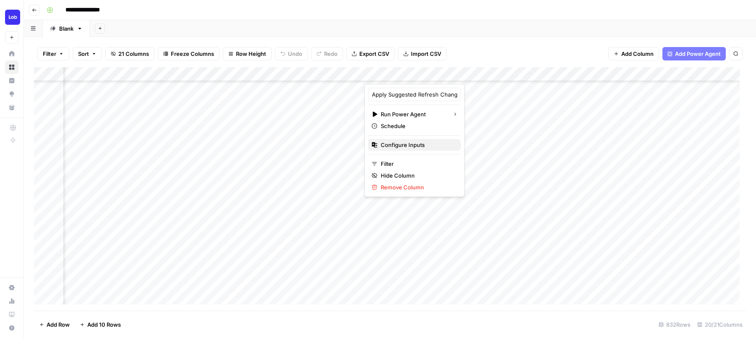
click at [396, 149] on button "Configure Inputs" at bounding box center [414, 145] width 93 height 12
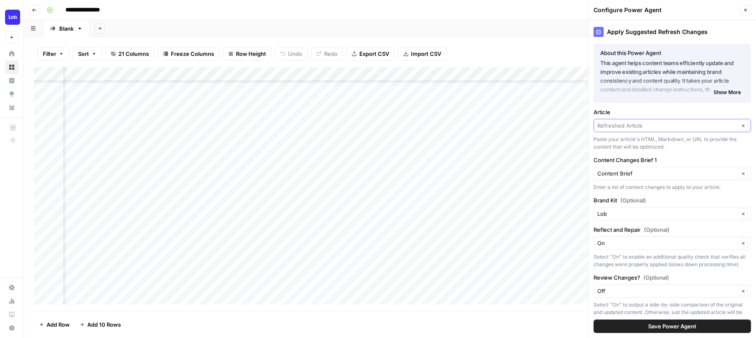
click at [634, 125] on input "Article" at bounding box center [667, 125] width 138 height 8
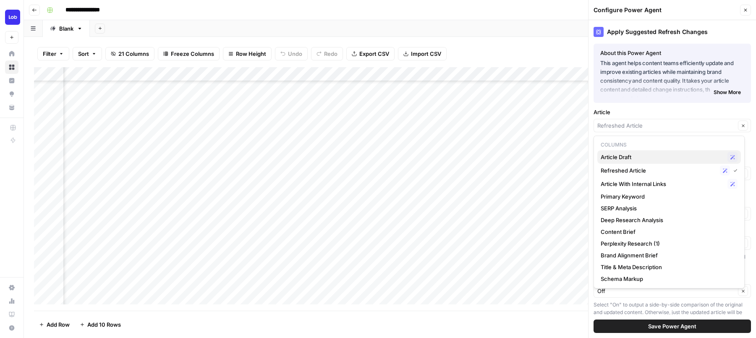
click at [623, 156] on span "Article Draft" at bounding box center [662, 157] width 123 height 8
type input "Article Draft"
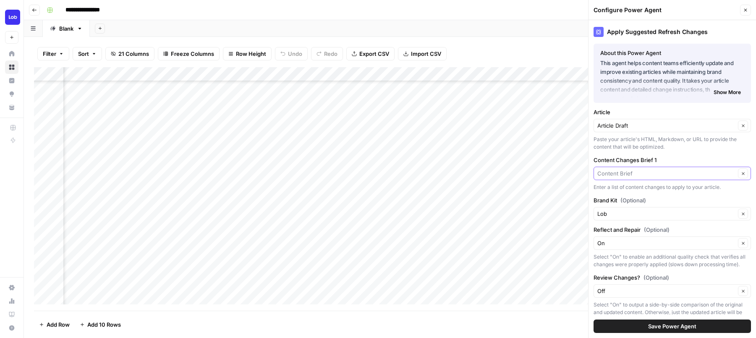
click at [619, 170] on input "Content Changes Brief 1" at bounding box center [667, 173] width 138 height 8
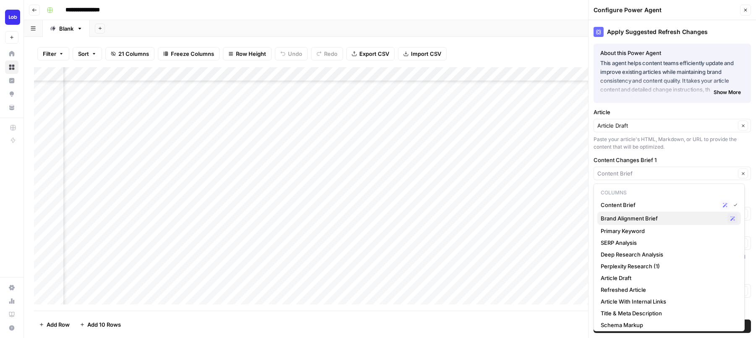
click at [615, 216] on span "Brand Alignment Brief" at bounding box center [662, 218] width 123 height 8
type input "Brand Alignment Brief"
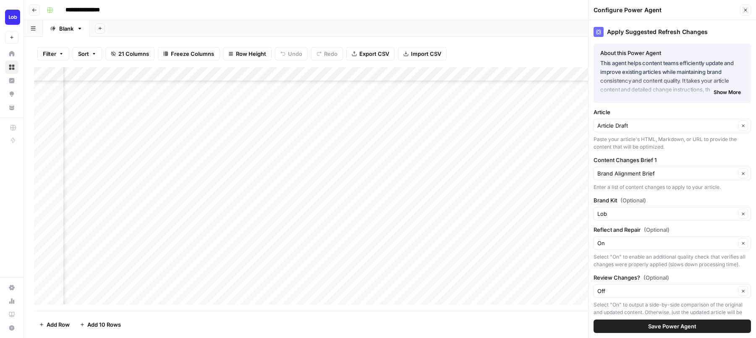
click at [615, 325] on button "Save Power Agent" at bounding box center [672, 326] width 157 height 13
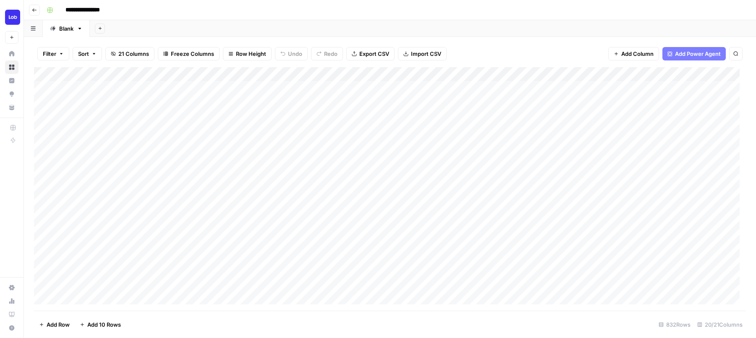
click at [257, 310] on div "Add Column" at bounding box center [390, 189] width 712 height 244
click at [560, 145] on div "Add Column" at bounding box center [390, 189] width 712 height 244
